Goal: Task Accomplishment & Management: Use online tool/utility

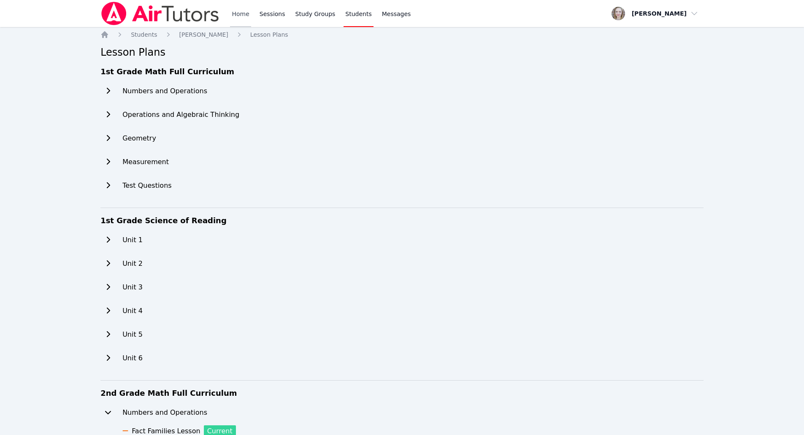
click at [236, 11] on link "Home" at bounding box center [240, 13] width 21 height 27
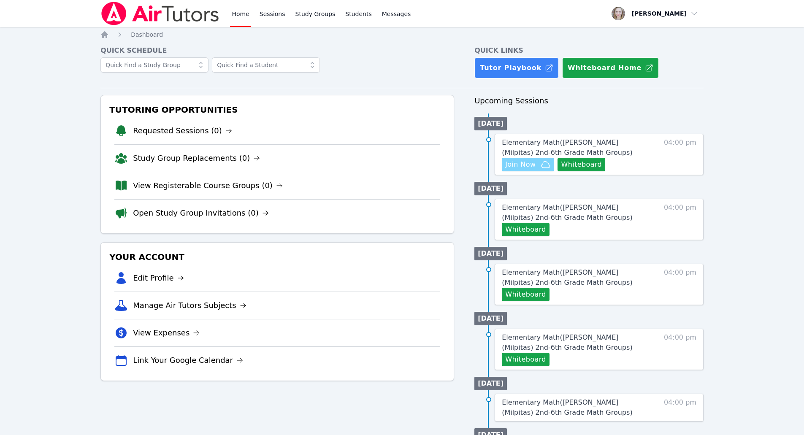
click at [515, 167] on span "Join Now" at bounding box center [520, 165] width 30 height 10
click at [544, 234] on button "Whiteboard" at bounding box center [526, 230] width 48 height 14
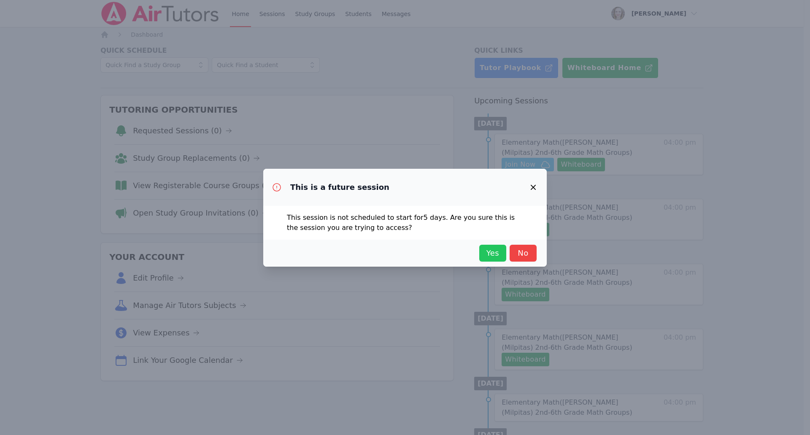
click at [497, 257] on span "Yes" at bounding box center [493, 253] width 19 height 12
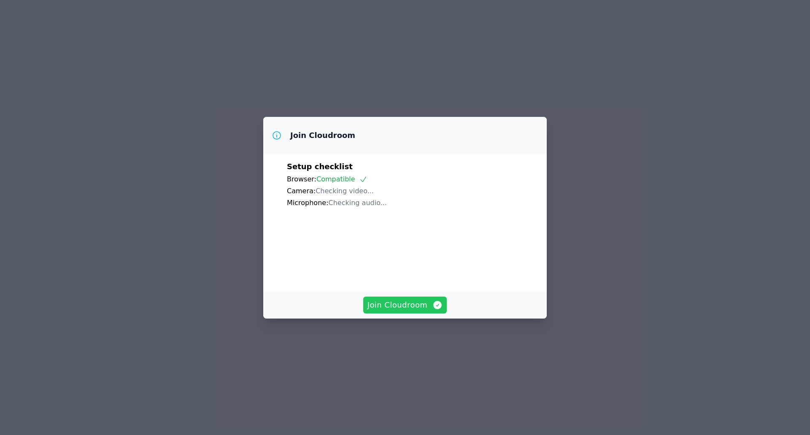
click at [419, 311] on span "Join Cloudroom" at bounding box center [406, 305] width 76 height 12
click at [402, 319] on div "Join Cloudroom" at bounding box center [405, 305] width 284 height 27
click at [417, 311] on span "Join Cloudroom" at bounding box center [406, 305] width 76 height 12
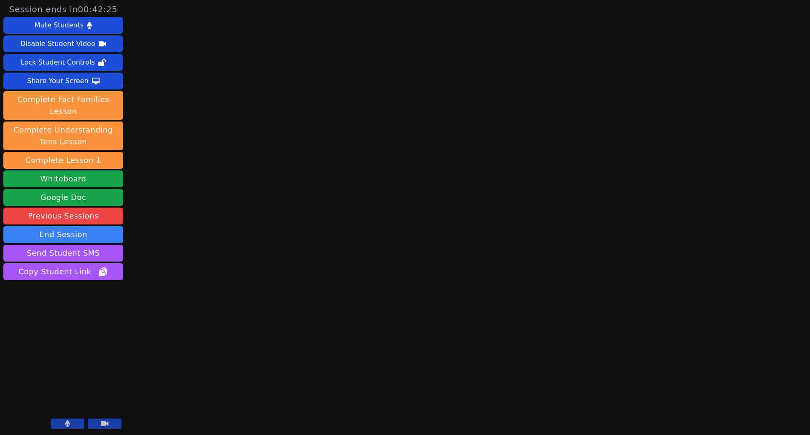
click at [111, 424] on button at bounding box center [105, 424] width 34 height 10
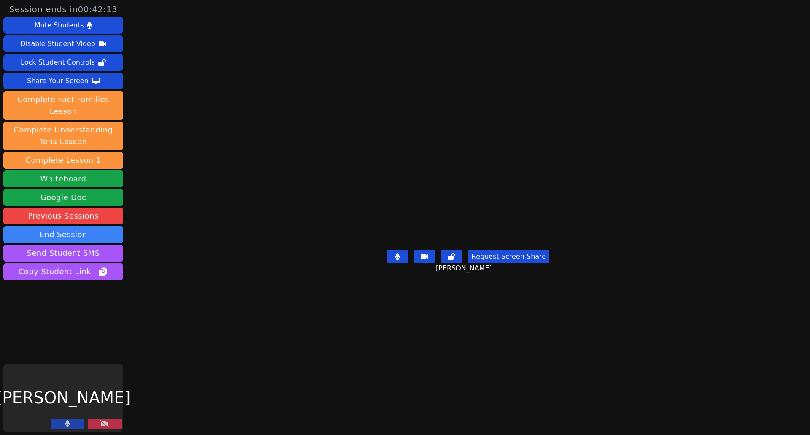
click at [118, 422] on button at bounding box center [105, 424] width 34 height 10
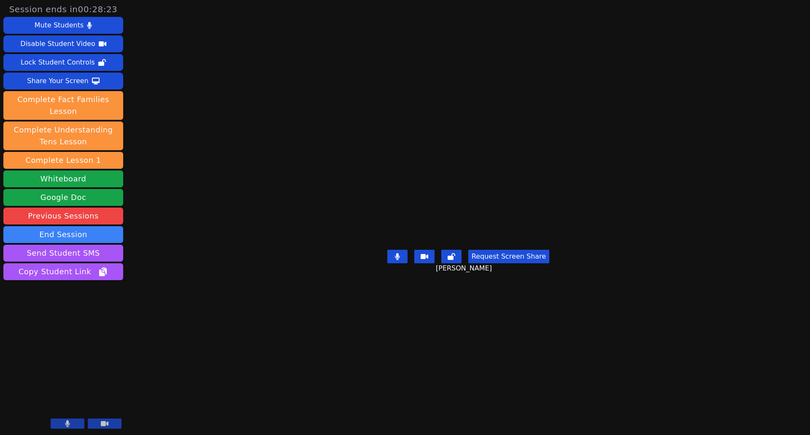
click at [117, 421] on button at bounding box center [105, 424] width 34 height 10
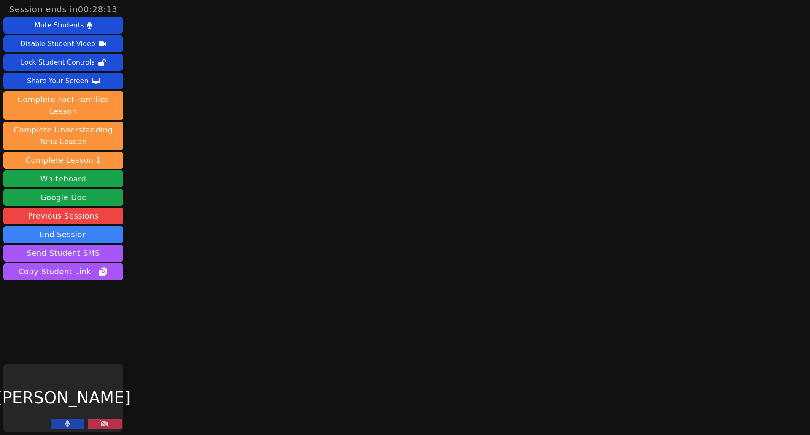
click at [107, 426] on icon at bounding box center [104, 423] width 8 height 7
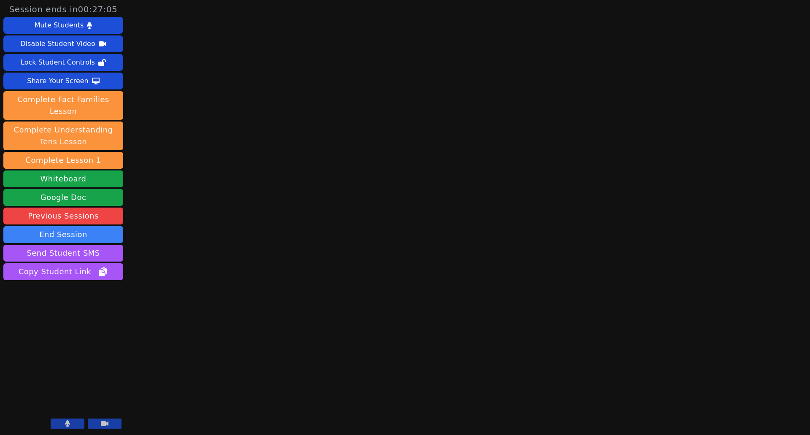
click at [62, 422] on button at bounding box center [68, 424] width 34 height 10
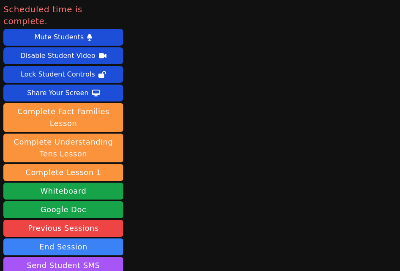
click at [339, 70] on div "Scheduled time is complete. Mute Students Disable Student Video Lock Student Co…" at bounding box center [200, 135] width 400 height 271
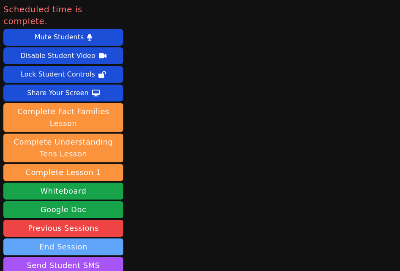
click at [82, 238] on button "End Session" at bounding box center [63, 246] width 120 height 17
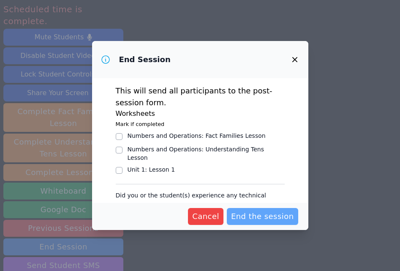
click at [255, 217] on span "End the session" at bounding box center [262, 216] width 63 height 12
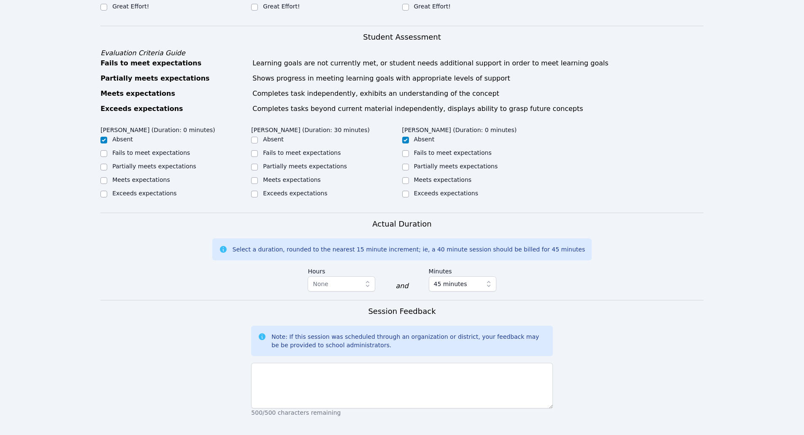
scroll to position [422, 0]
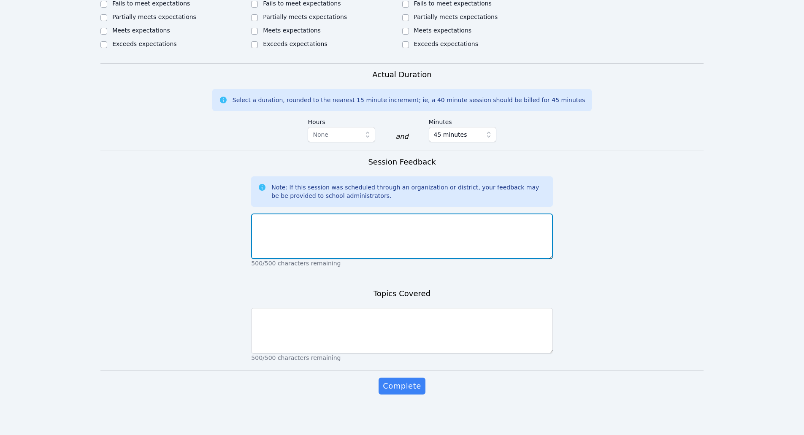
click at [387, 244] on textarea at bounding box center [401, 237] width 301 height 46
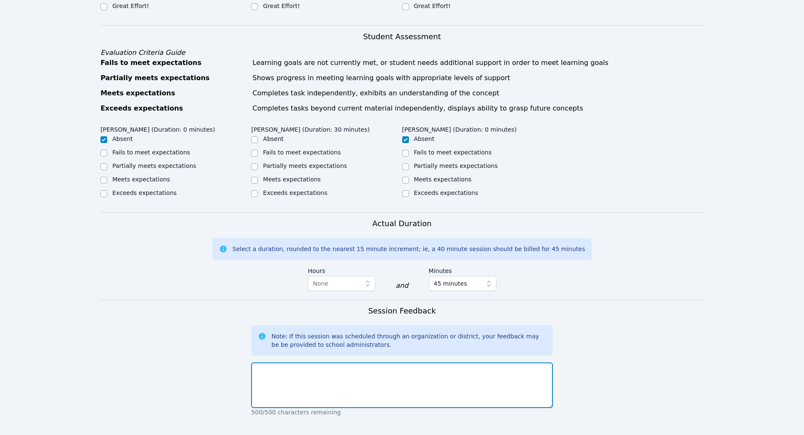
scroll to position [168, 0]
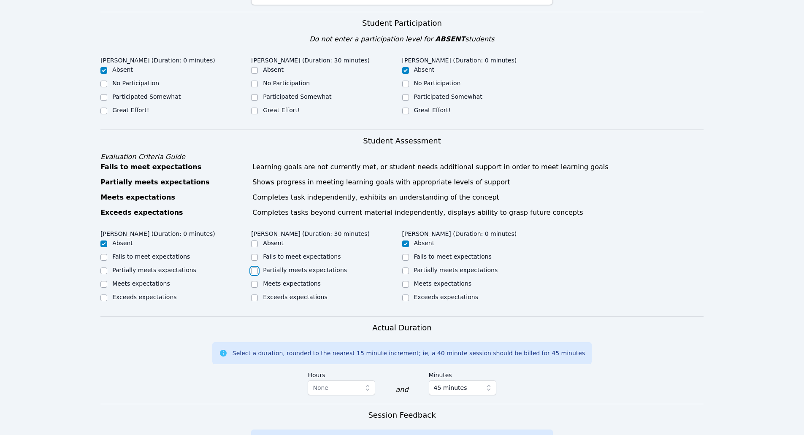
click at [255, 271] on input "Partially meets expectations" at bounding box center [254, 271] width 7 height 7
checkbox input "true"
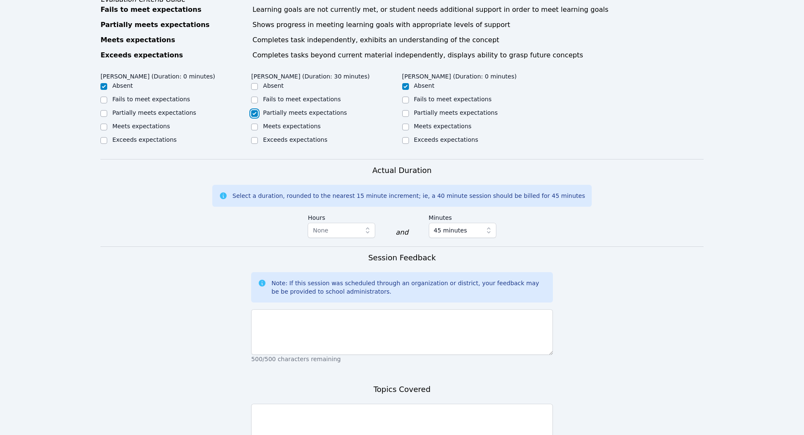
scroll to position [337, 0]
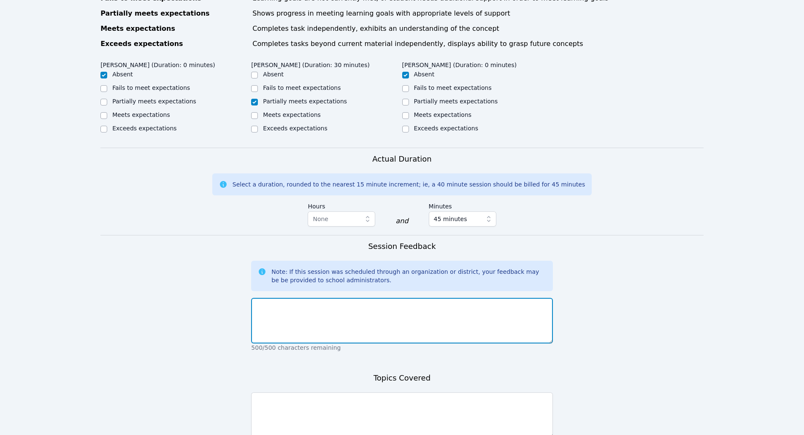
click at [362, 311] on textarea at bounding box center [401, 321] width 301 height 46
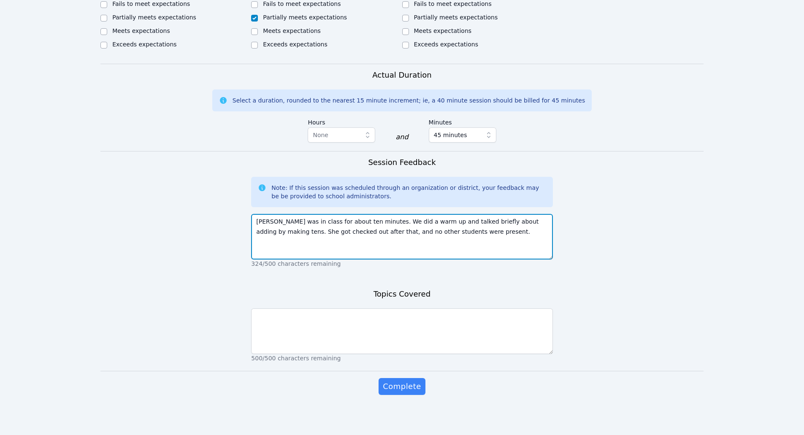
scroll to position [422, 0]
type textarea "Khadija was in class for about ten minutes. We did a warm up and talked briefly…"
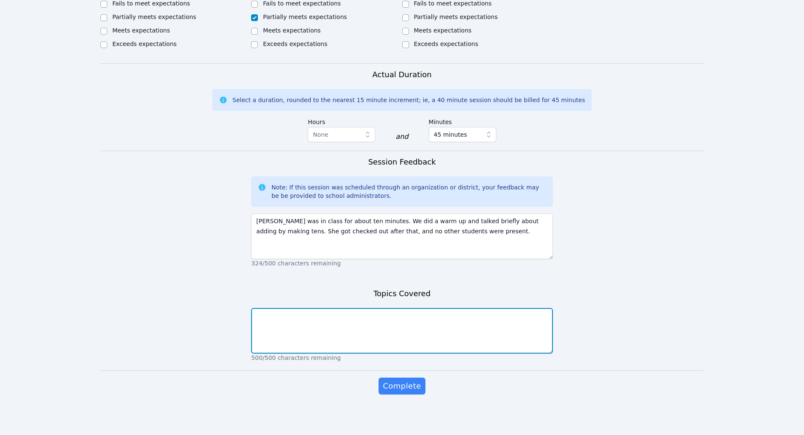
click at [429, 314] on textarea at bounding box center [401, 331] width 301 height 46
type textarea "adding by making ten"
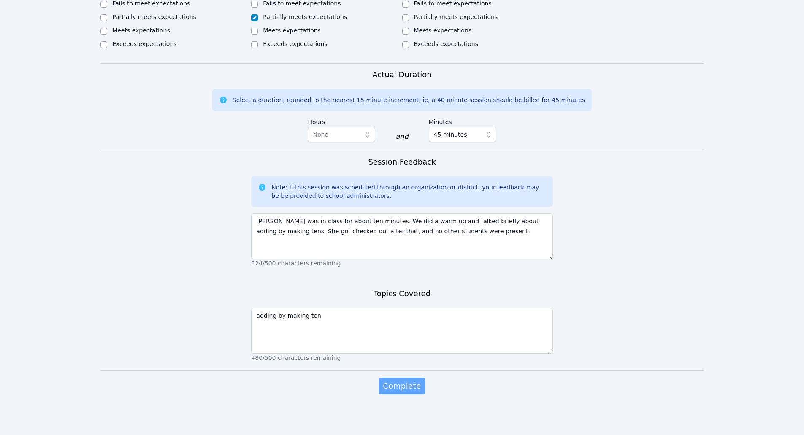
click at [410, 378] on button "Complete" at bounding box center [402, 386] width 46 height 17
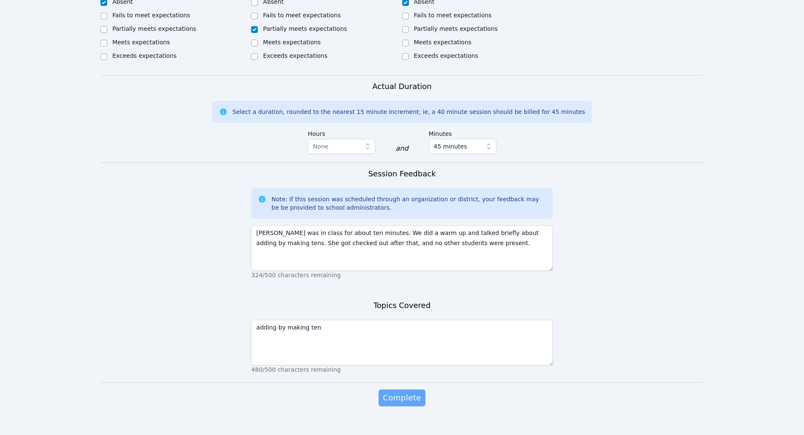
scroll to position [433, 0]
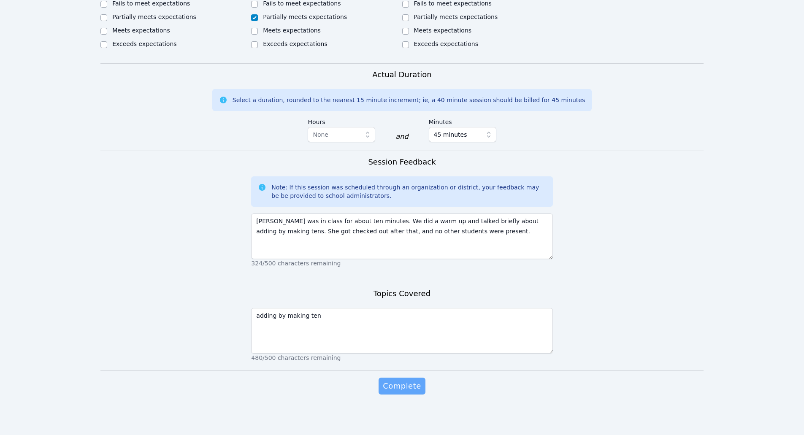
click at [413, 386] on span "Complete" at bounding box center [402, 386] width 38 height 12
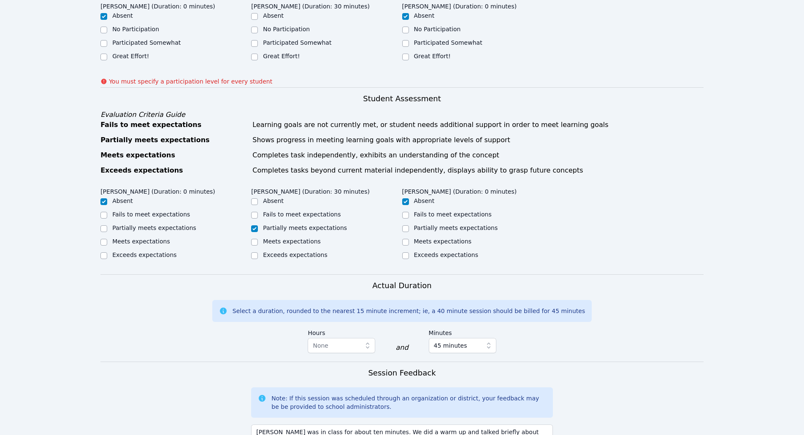
scroll to position [0, 0]
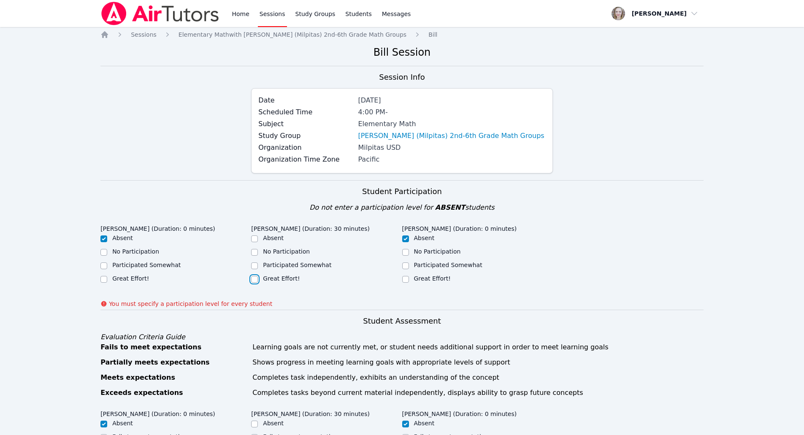
click at [253, 281] on input "Great Effort!" at bounding box center [254, 279] width 7 height 7
checkbox input "true"
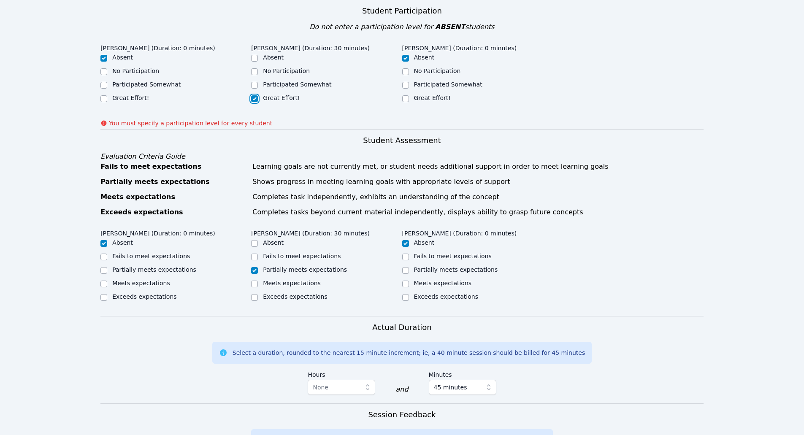
scroll to position [84, 0]
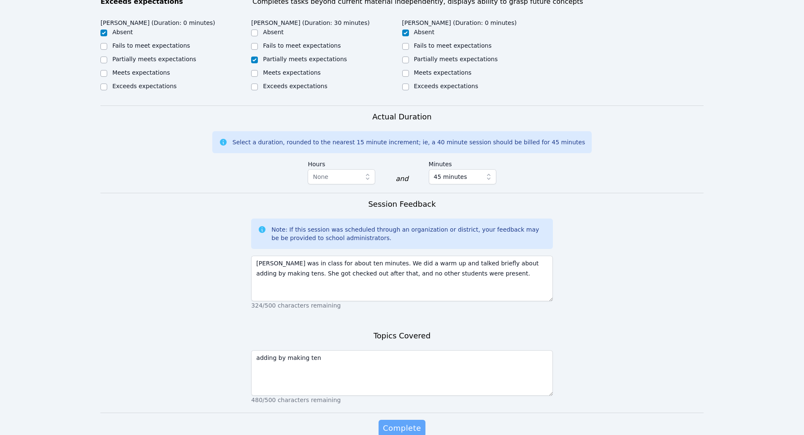
click at [396, 430] on span "Complete" at bounding box center [402, 428] width 38 height 12
